Goal: Task Accomplishment & Management: Manage account settings

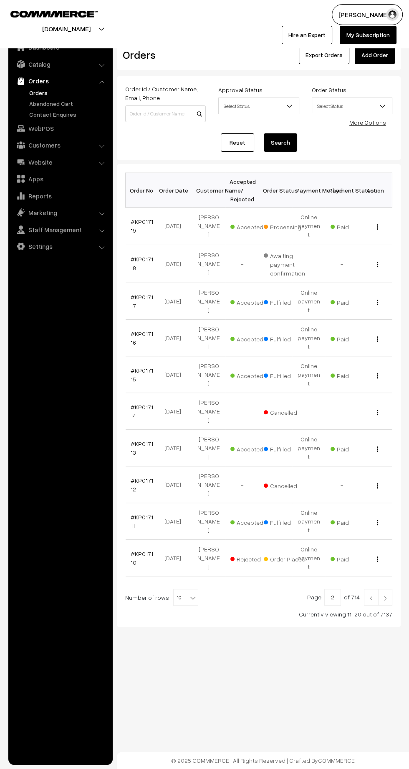
click at [366, 589] on link at bounding box center [371, 597] width 14 height 17
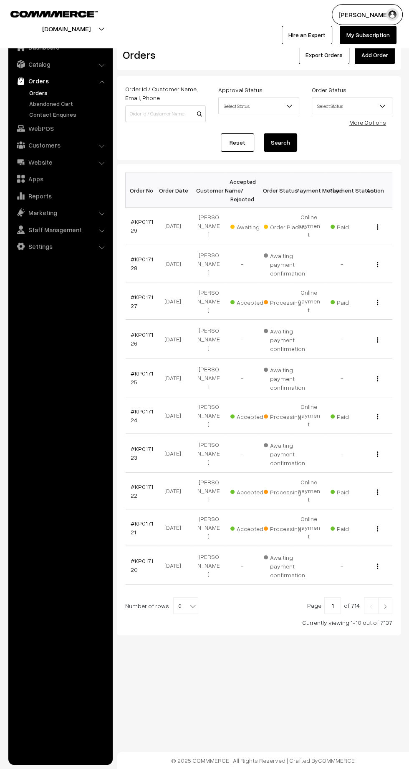
click at [133, 224] on link "#KP017129" at bounding box center [142, 226] width 23 height 16
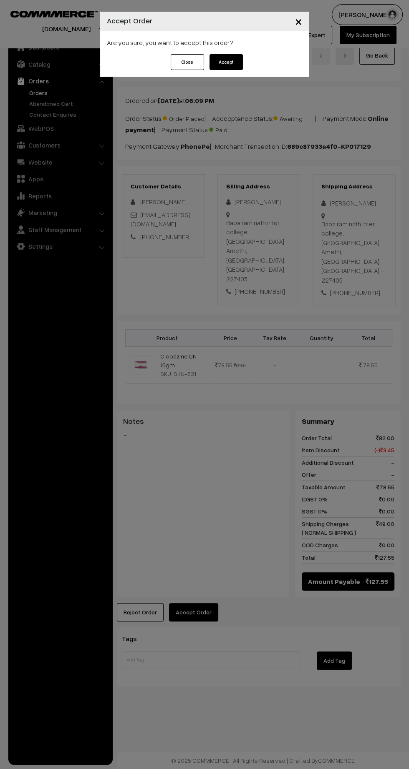
click at [214, 66] on button "Accept" at bounding box center [225, 62] width 33 height 16
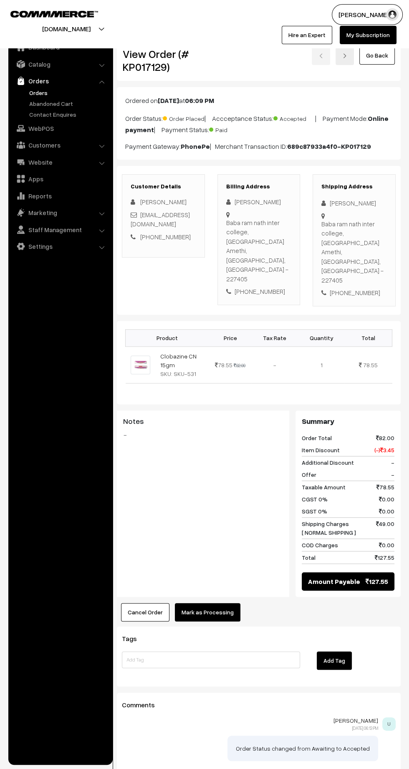
click at [217, 603] on button "Mark as Processing" at bounding box center [207, 612] width 65 height 18
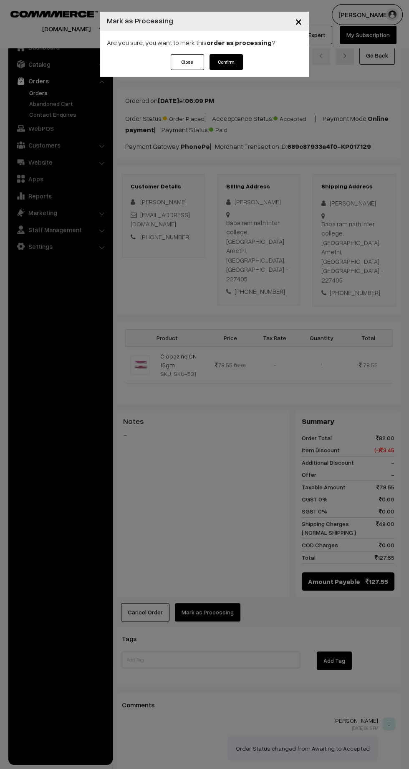
click at [226, 62] on button "Confirm" at bounding box center [225, 62] width 33 height 16
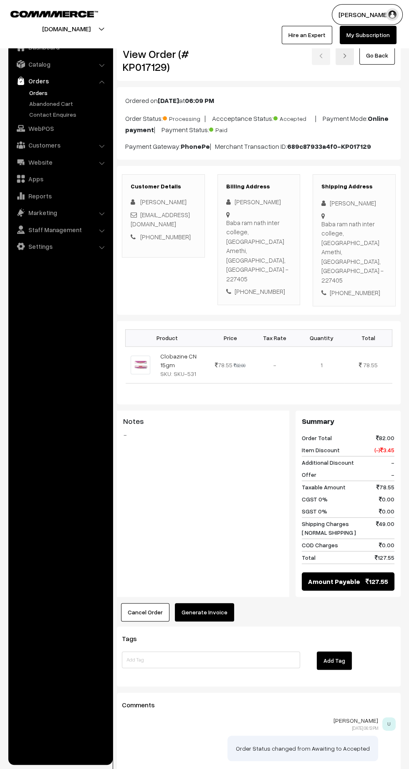
click at [216, 603] on button "Generate Invoice" at bounding box center [204, 612] width 59 height 18
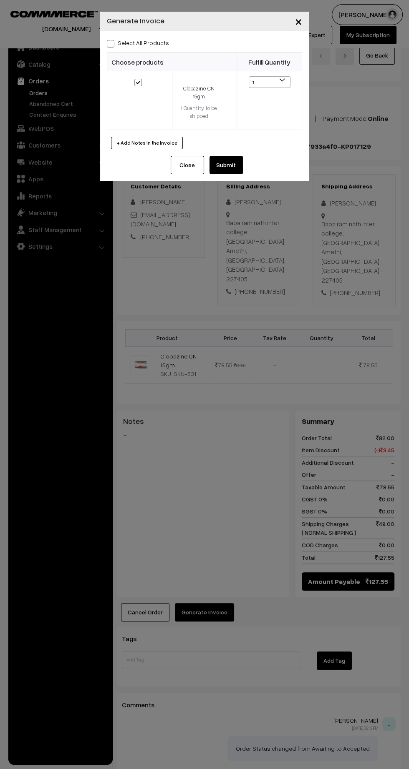
click at [231, 161] on button "Submit" at bounding box center [225, 165] width 33 height 18
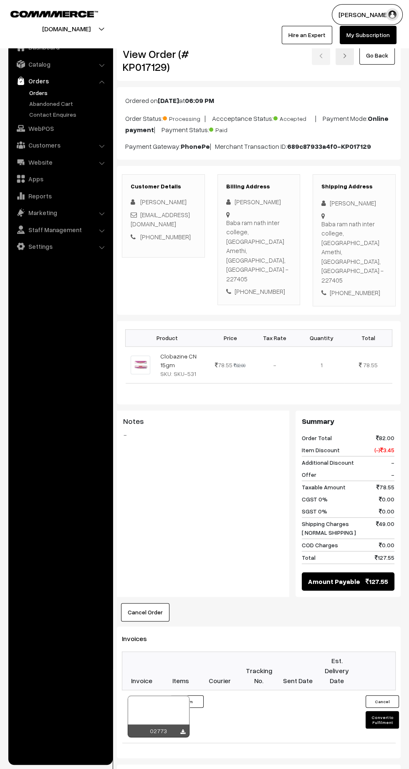
click at [182, 730] on icon at bounding box center [182, 732] width 5 height 5
